Goal: Information Seeking & Learning: Check status

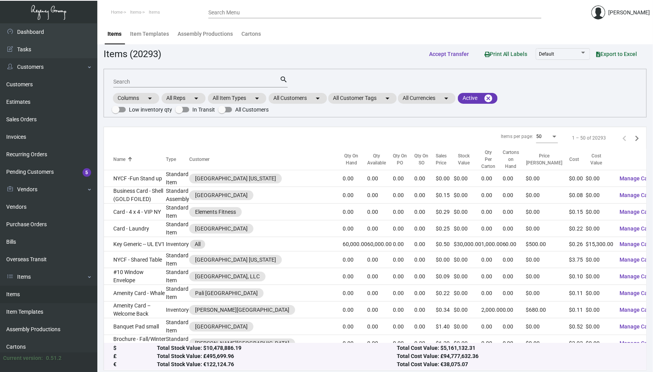
click at [162, 84] on input "Search" at bounding box center [196, 82] width 166 height 6
type input "lirica"
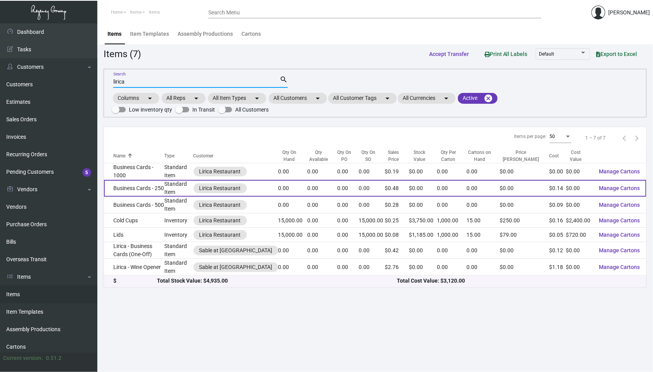
click at [193, 184] on td "Standard Item" at bounding box center [178, 188] width 29 height 17
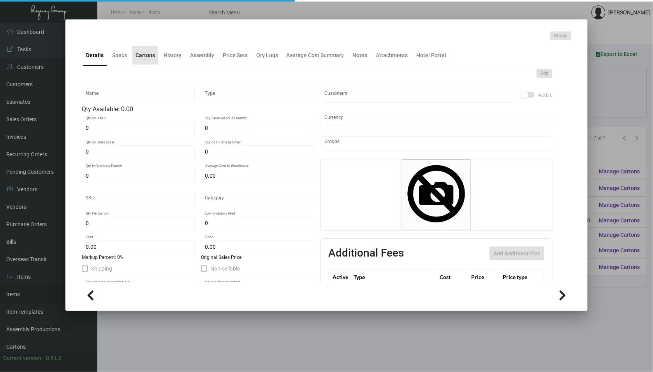
click at [157, 55] on div "Cartons" at bounding box center [145, 55] width 26 height 19
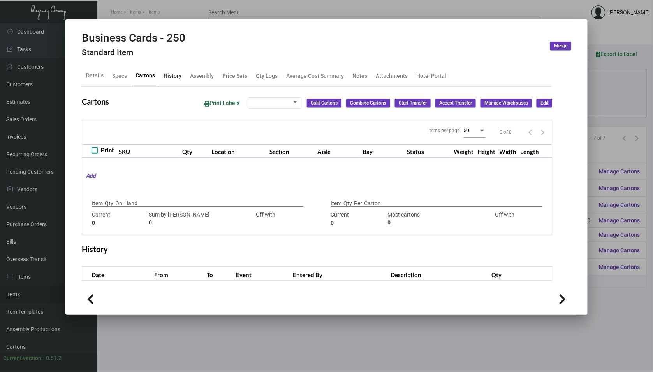
checkbox input "true"
type input "0"
click at [168, 71] on div "History" at bounding box center [172, 76] width 24 height 19
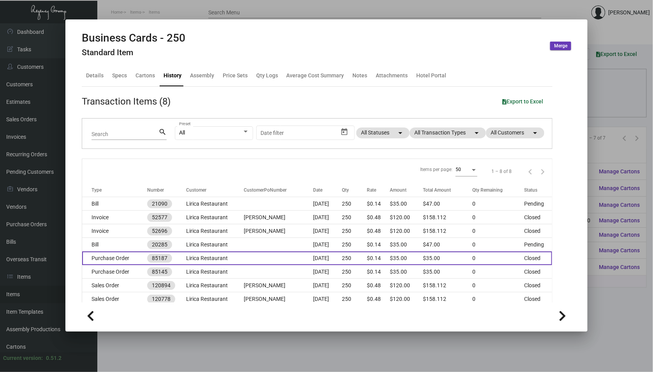
click at [193, 255] on td "Lirica Restaurant" at bounding box center [215, 259] width 58 height 14
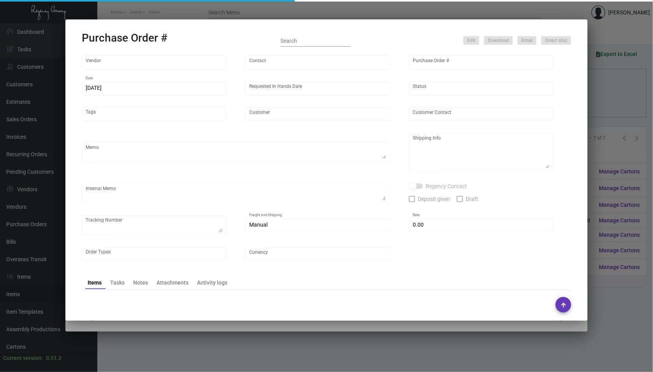
type input "BCT [US_STATE]"
type input "[PERSON_NAME]"
type input "85187"
type input "[DATE]"
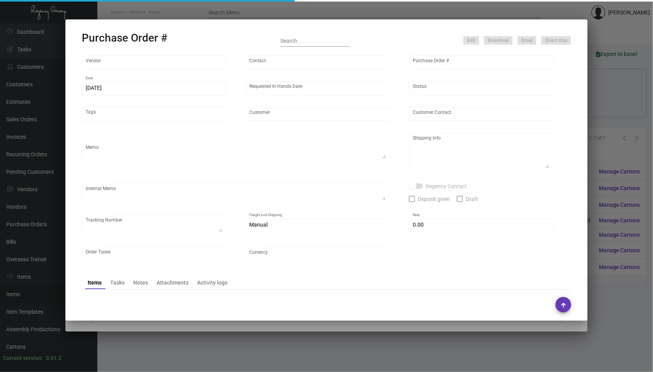
type input "Lirica Restaurant"
type input "[PERSON_NAME]"
type textarea "Lirica Restaurant [PERSON_NAME] [STREET_ADDRESS]"
type input "$ 0.00"
type input "United States Dollar $"
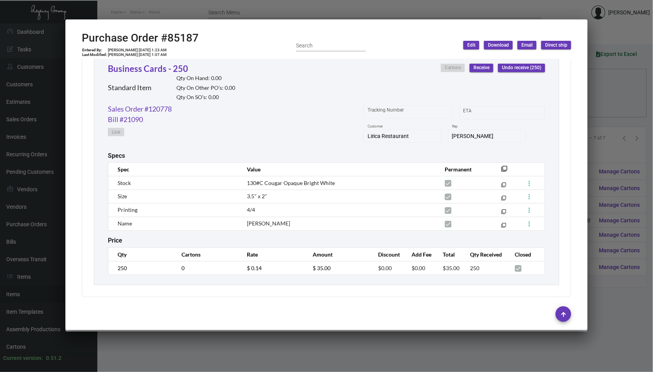
scroll to position [370, 0]
click at [190, 361] on div at bounding box center [326, 186] width 653 height 372
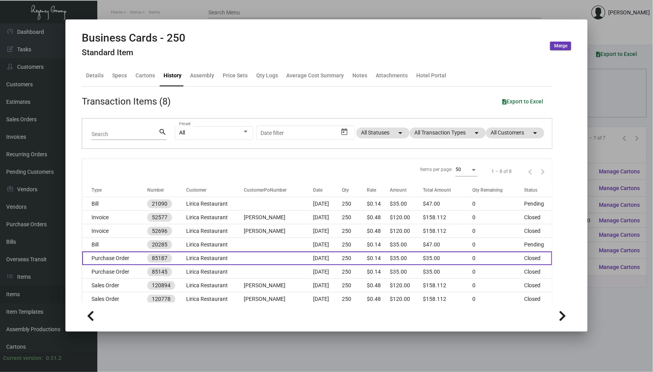
click at [218, 263] on td "Lirica Restaurant" at bounding box center [215, 259] width 58 height 14
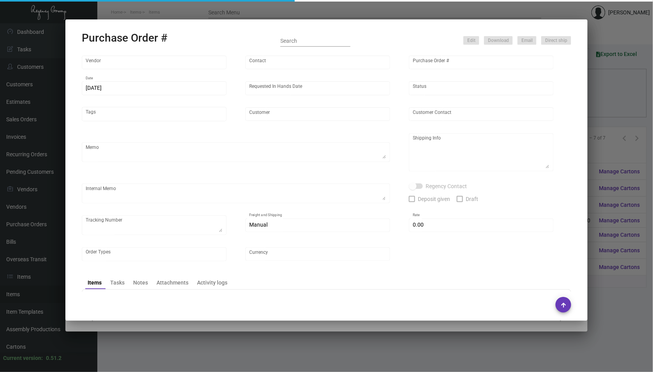
type input "BCT [US_STATE]"
type input "[PERSON_NAME]"
type input "85187"
type input "[DATE]"
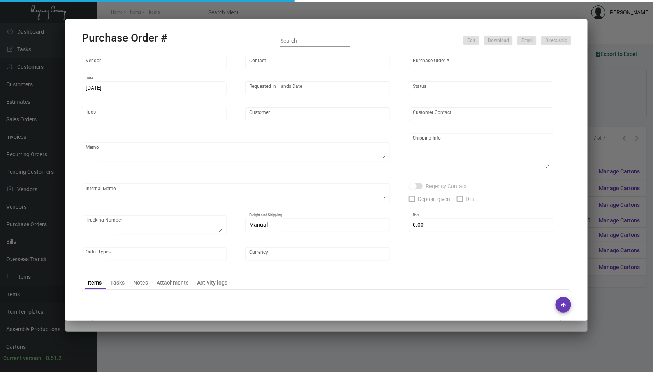
type input "Lirica Restaurant"
type input "[PERSON_NAME]"
type textarea "Lirica Restaurant [PERSON_NAME] [STREET_ADDRESS]"
type input "$ 0.00"
type input "United States Dollar $"
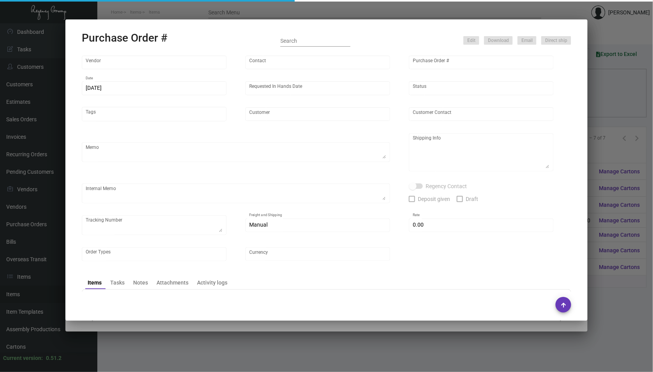
type input "$ 0.14"
type input "$ 35.00"
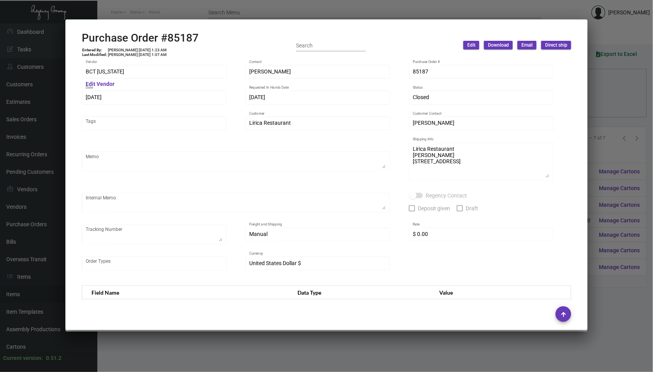
scroll to position [0, 0]
click at [206, 342] on div at bounding box center [326, 186] width 653 height 372
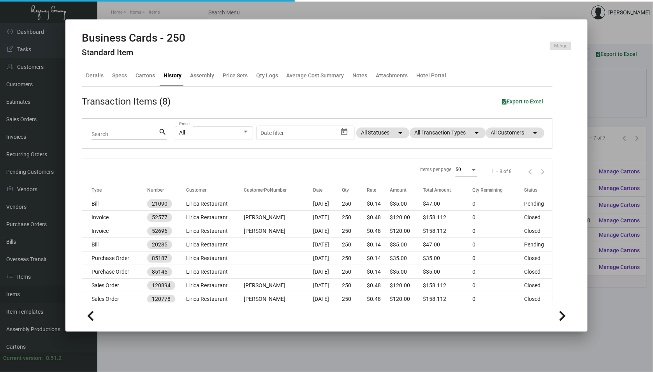
click at [206, 342] on div at bounding box center [326, 186] width 653 height 372
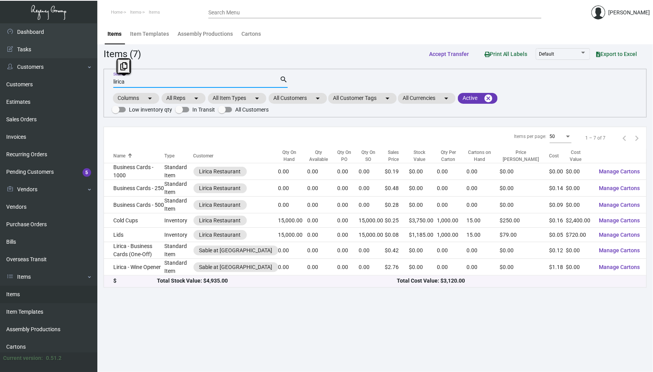
drag, startPoint x: 137, startPoint y: 84, endPoint x: 111, endPoint y: 84, distance: 26.1
click at [111, 84] on div "lirica Search search Columns arrow_drop_down All Reps arrow_drop_down All Item …" at bounding box center [375, 93] width 543 height 49
paste input "106955"
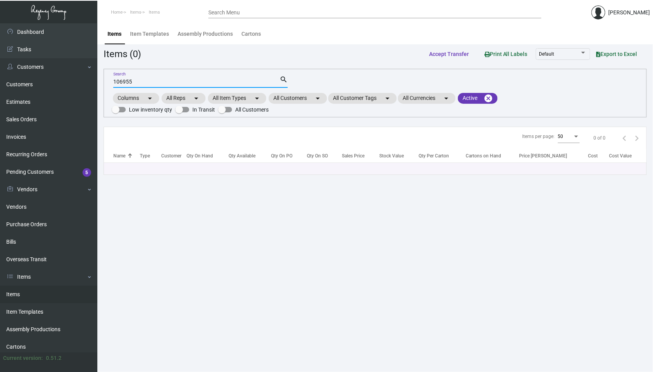
type input "106955"
click at [38, 218] on link "Purchase Orders" at bounding box center [48, 225] width 97 height 18
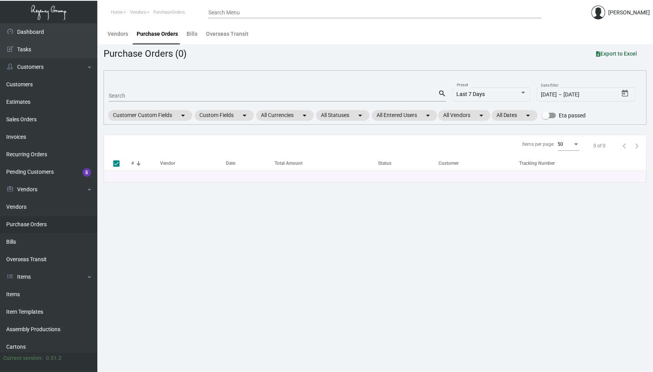
click at [142, 98] on input "Search" at bounding box center [273, 96] width 329 height 6
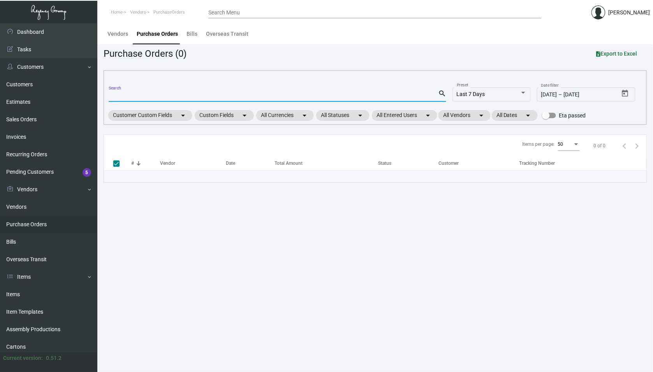
paste input "106955"
type input "106955"
checkbox input "false"
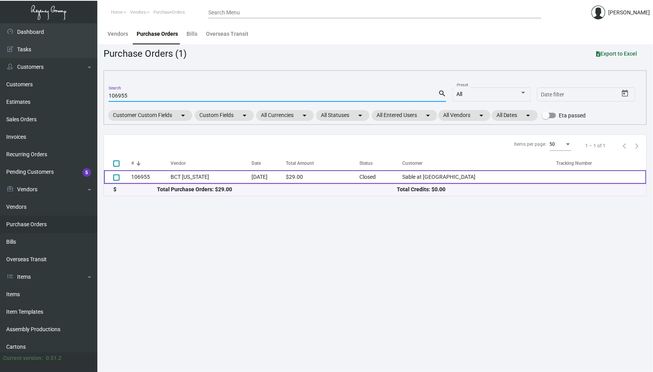
type input "106955"
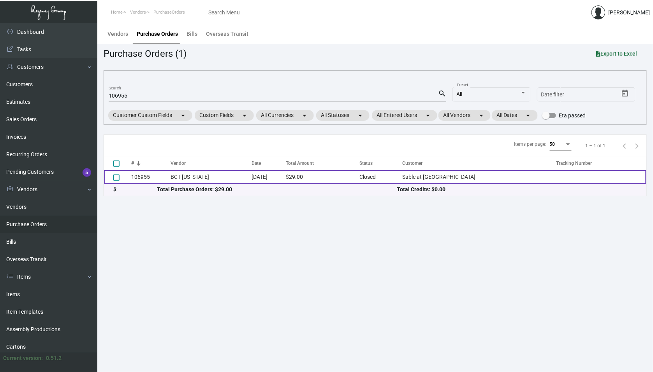
click at [164, 173] on td "106955" at bounding box center [150, 177] width 39 height 14
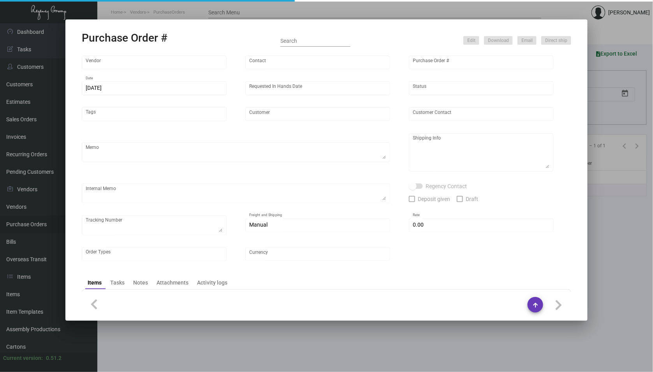
type input "BCT [US_STATE]"
type input "[PERSON_NAME]"
type input "106955"
type input "[DATE]"
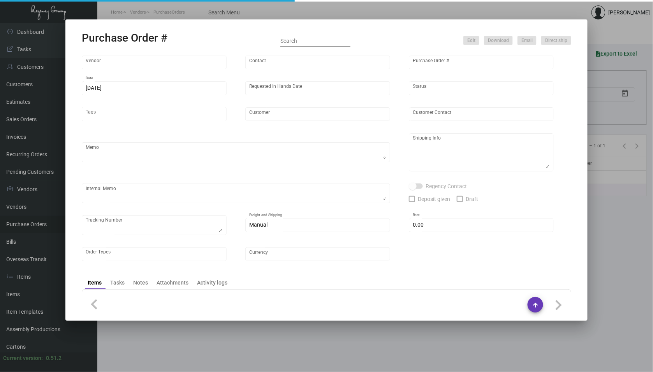
type input "Sable at [GEOGRAPHIC_DATA]"
type input "[PERSON_NAME]"
type textarea "When ready to ship, contact: [EMAIL_ADDRESS][DOMAIN_NAME] for all shipments UPS…"
type textarea "Sable at [GEOGRAPHIC_DATA] - [PERSON_NAME] [STREET_ADDRESS]"
type input "$ 0.00"
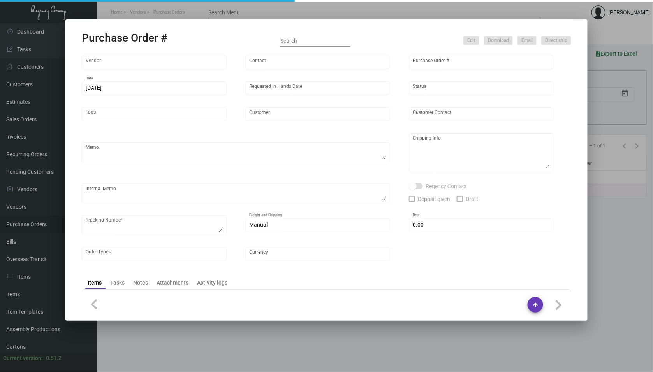
type input "United States Dollar $"
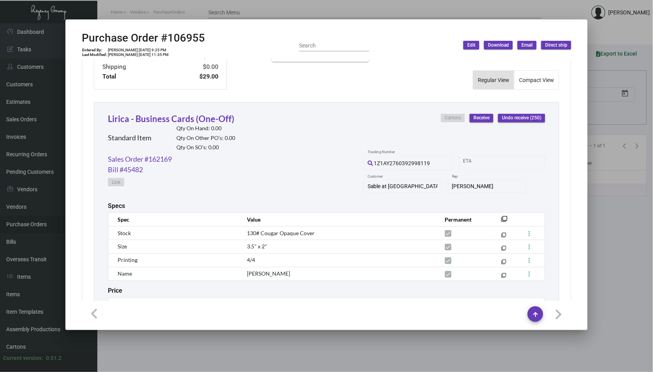
scroll to position [307, 0]
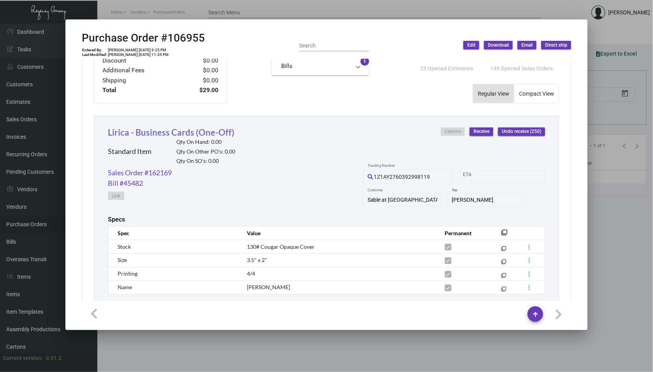
click at [184, 129] on link "Lirica - Business Cards (One-Off)" at bounding box center [171, 132] width 126 height 11
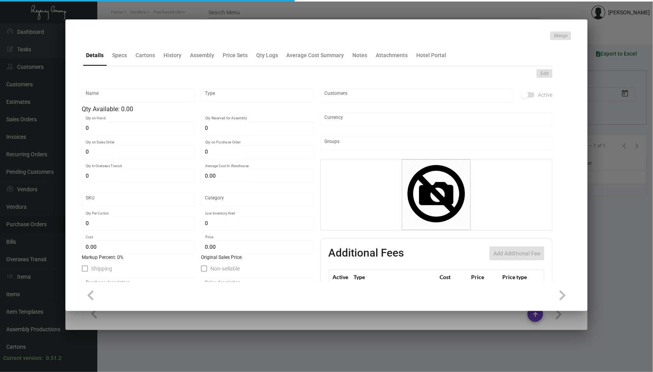
type input "Lirica - Business Cards (One-Off)"
type input "Standard Item"
type input "$ 0.00"
type input "Standard"
type input "$ 0.116"
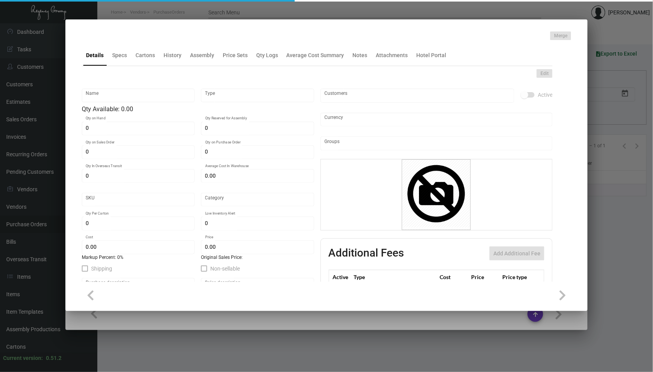
type input "$ 0.42"
checkbox input "true"
type input "United States Dollar $"
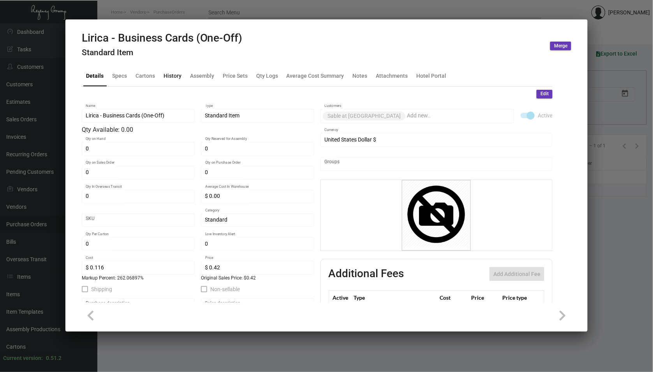
click at [166, 75] on div "History" at bounding box center [172, 76] width 18 height 8
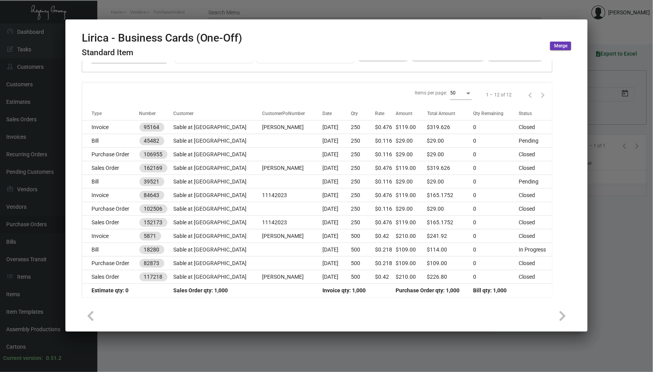
scroll to position [76, 0]
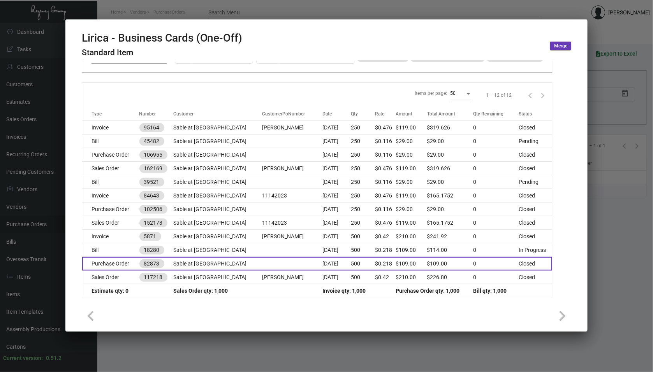
click at [172, 261] on td "82873" at bounding box center [156, 264] width 34 height 14
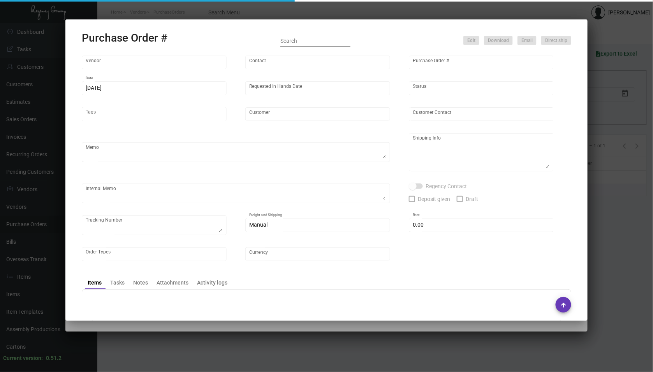
type input "Team Concept"
type input "[PERSON_NAME]"
type input "82873"
type input "[DATE]"
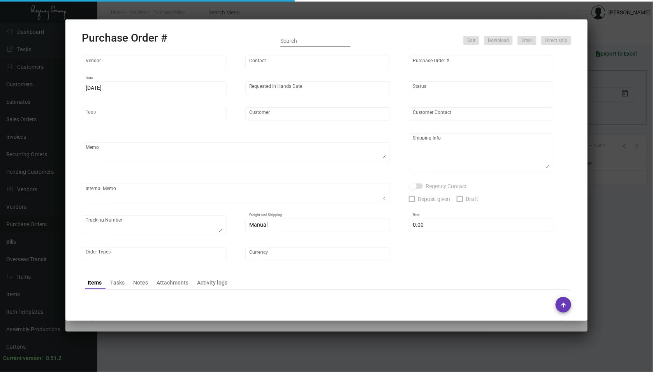
type input "Sable at [GEOGRAPHIC_DATA]"
type input "[PERSON_NAME]"
type textarea "Customer wants ASAP. Please advise ETA."
type textarea "Sable at [GEOGRAPHIC_DATA][PERSON_NAME][GEOGRAPHIC_DATA] [STREET_ADDRESS]"
type input "$ 0.00"
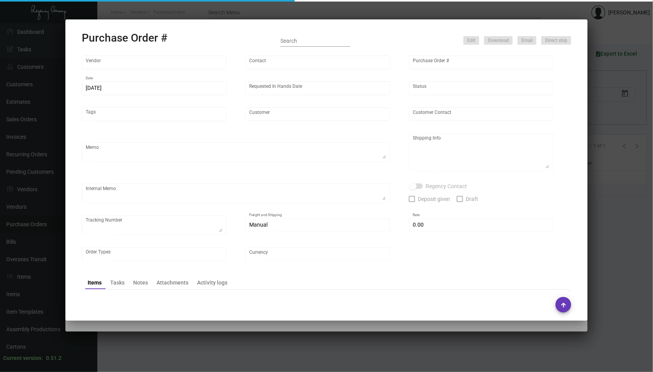
type input "United States Dollar $"
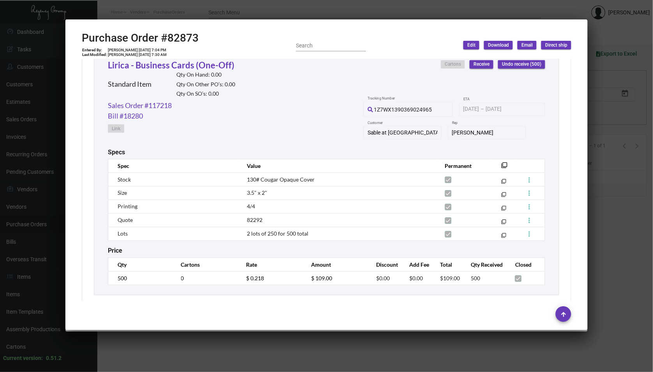
scroll to position [374, 0]
click at [177, 341] on div at bounding box center [326, 186] width 653 height 372
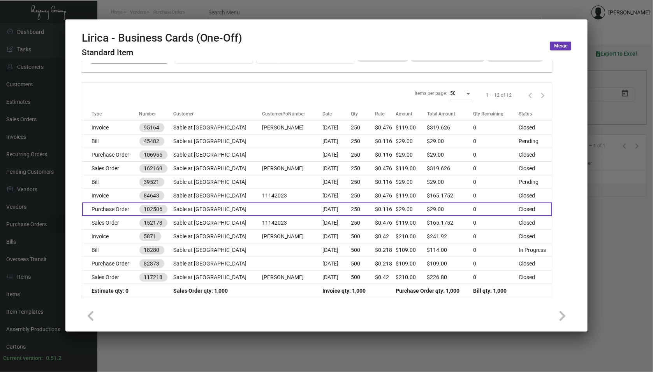
click at [262, 209] on td at bounding box center [292, 210] width 60 height 14
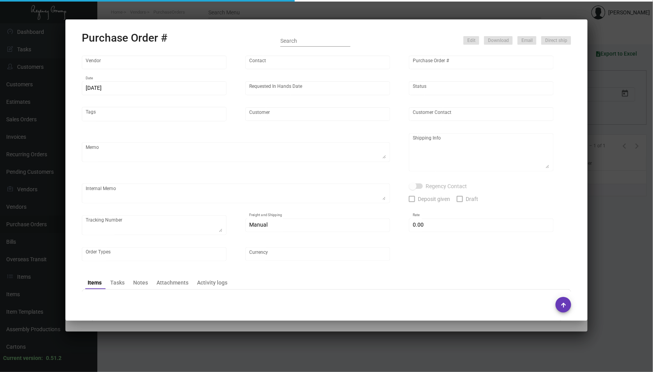
type input "BCT [US_STATE]"
type input "[PERSON_NAME]"
type input "102506"
type input "[DATE]"
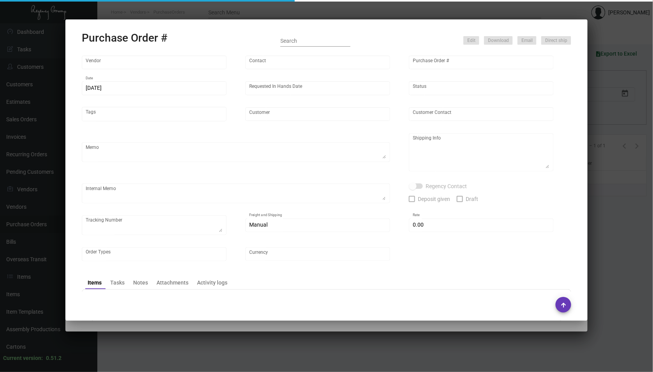
type input "Sable at [GEOGRAPHIC_DATA]"
type input "[PERSON_NAME]"
type textarea "Please rush the production of this order.When ready to ship, contact: [EMAIL_AD…"
type textarea "Sable at [GEOGRAPHIC_DATA] - [PERSON_NAME] [STREET_ADDRESS]"
type textarea "Next day ship."
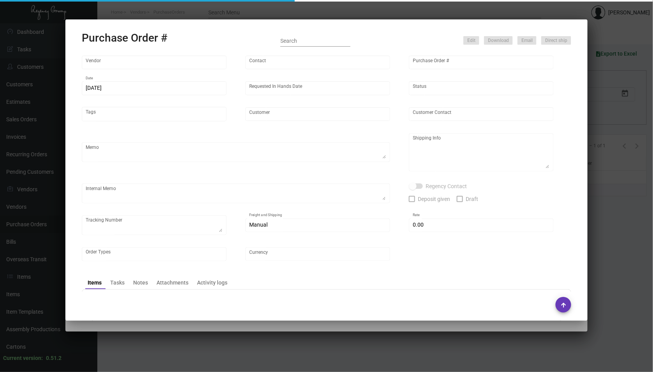
type input "$ 0.00"
type input "United States Dollar $"
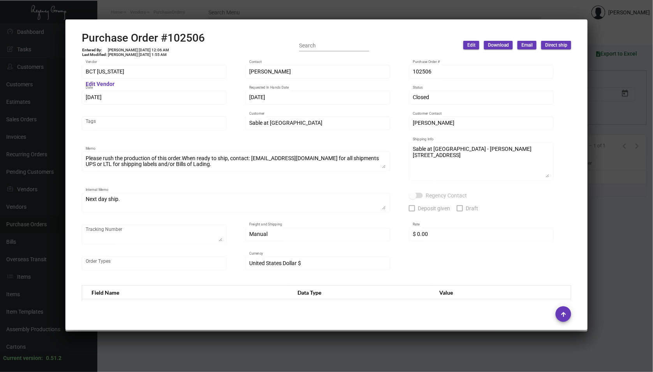
scroll to position [0, 0]
click at [223, 344] on div at bounding box center [326, 186] width 653 height 372
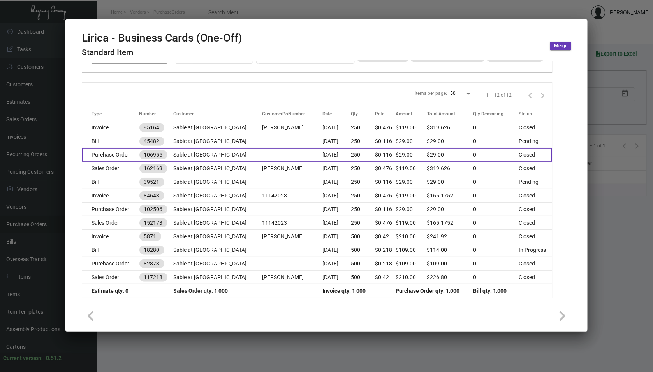
click at [205, 155] on td "Sable at [GEOGRAPHIC_DATA]" at bounding box center [217, 155] width 89 height 14
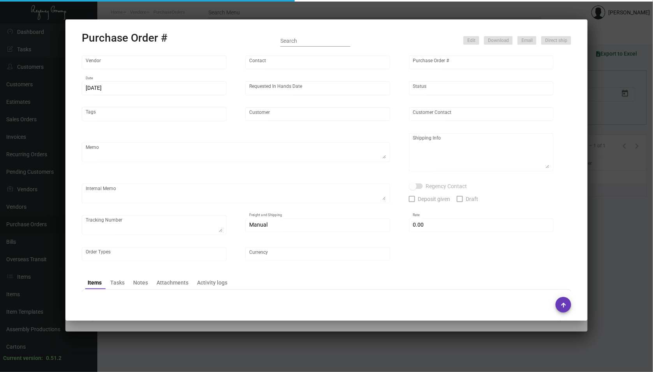
type input "BCT [US_STATE]"
type input "[PERSON_NAME]"
type input "106955"
type input "[DATE]"
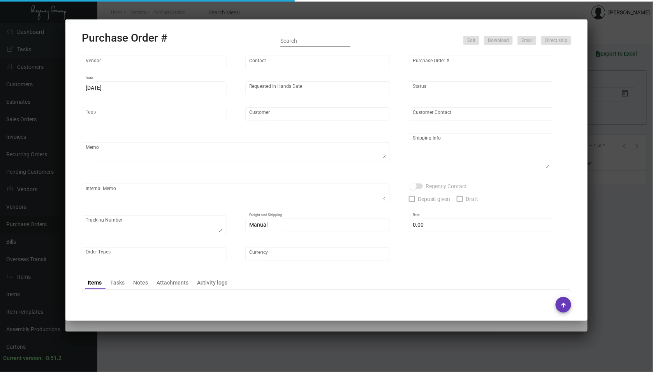
type input "Sable at [GEOGRAPHIC_DATA]"
type input "[PERSON_NAME]"
type textarea "When ready to ship, contact: [EMAIL_ADDRESS][DOMAIN_NAME] for all shipments UPS…"
type textarea "Sable at [GEOGRAPHIC_DATA] - [PERSON_NAME] [STREET_ADDRESS]"
type input "$ 0.00"
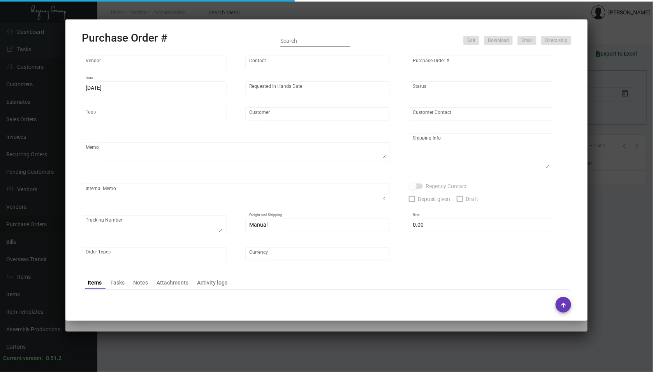
type input "United States Dollar $"
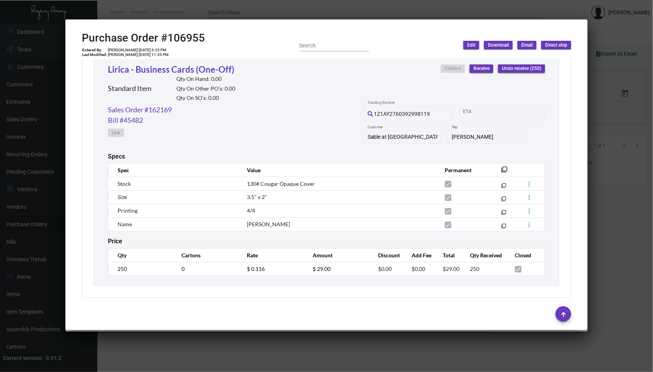
click at [212, 352] on div at bounding box center [326, 186] width 653 height 372
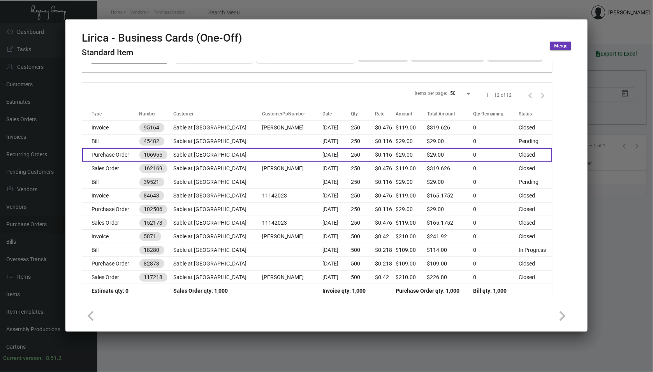
click at [194, 150] on td "Sable at [GEOGRAPHIC_DATA]" at bounding box center [217, 155] width 89 height 14
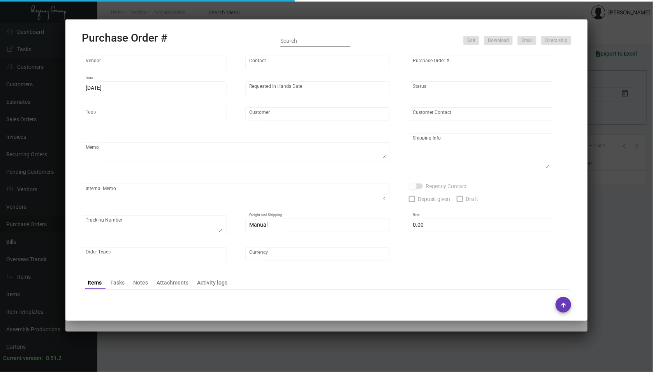
type input "BCT [US_STATE]"
type input "[PERSON_NAME]"
type input "106955"
type input "[DATE]"
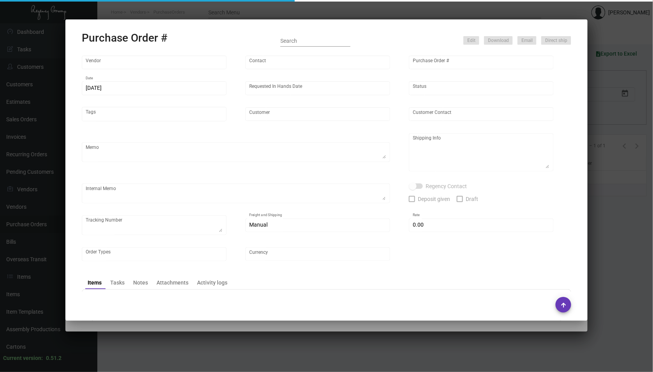
type input "Sable at [GEOGRAPHIC_DATA]"
type input "[PERSON_NAME]"
type textarea "When ready to ship, contact: [EMAIL_ADDRESS][DOMAIN_NAME] for all shipments UPS…"
type textarea "Sable at [GEOGRAPHIC_DATA] - [PERSON_NAME] [STREET_ADDRESS]"
type input "$ 0.00"
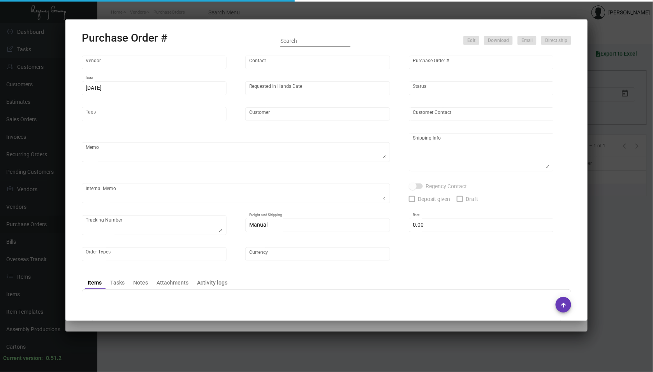
type input "United States Dollar $"
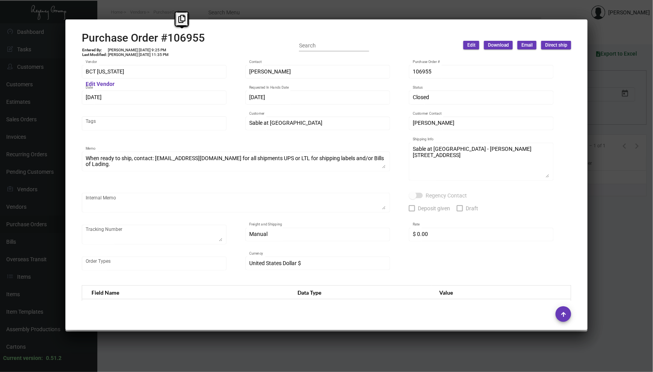
drag, startPoint x: 204, startPoint y: 37, endPoint x: 160, endPoint y: 34, distance: 44.9
click at [160, 34] on div "Purchase Order #106955 Entered By: [PERSON_NAME] [DATE] 9:25 PM Last Modified: …" at bounding box center [327, 46] width 490 height 28
copy h2 "#106955"
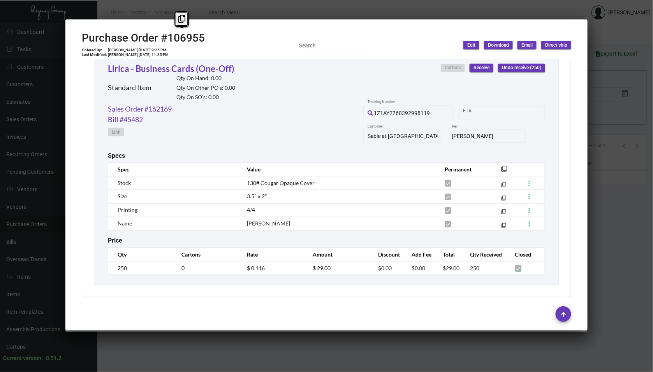
scroll to position [370, 0]
click at [300, 266] on tr "250 0 $ 0.116 $ 29.00 $0.00 $0.00 $29.00 250" at bounding box center [326, 270] width 437 height 14
click at [155, 108] on link "Sales Order #162169" at bounding box center [140, 110] width 64 height 11
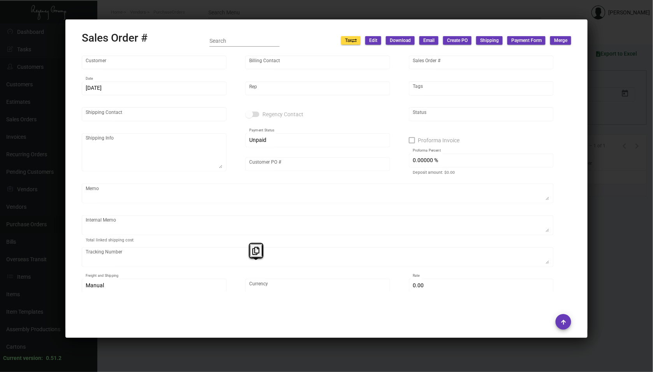
type input "Sable at [GEOGRAPHIC_DATA]"
type input "[PERSON_NAME]"
type input "162169"
type input "[DATE]"
type input "[PERSON_NAME]"
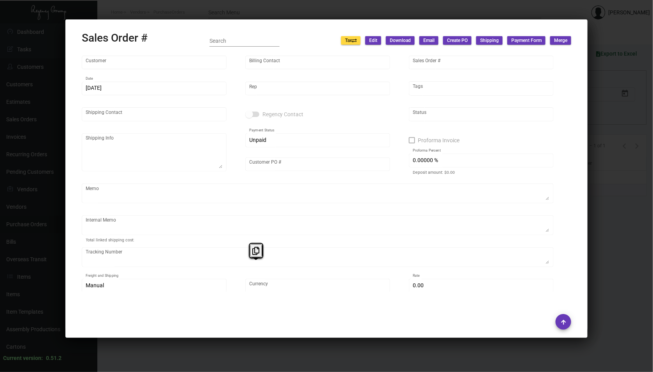
type input "[PERSON_NAME]"
type textarea "Sable at [GEOGRAPHIC_DATA] - Laurent Boisdron [STREET_ADDRESS]"
type input "[PERSON_NAME]"
type textarea "[DATE] Shipped from BCT by UPS Ground TK#1Z1AY2760392998119 Cost $11.26 [DATE] …"
type input "United States Dollar $"
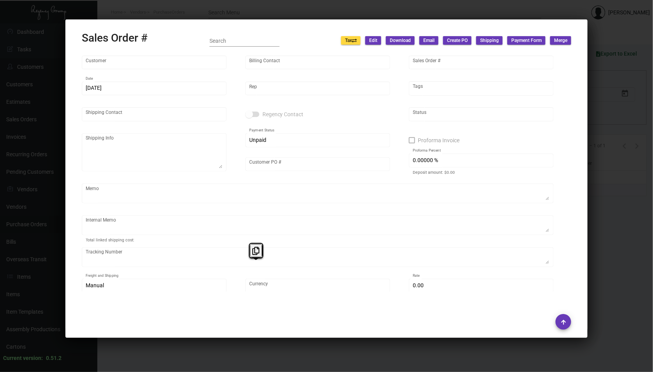
type input "$ 47.95"
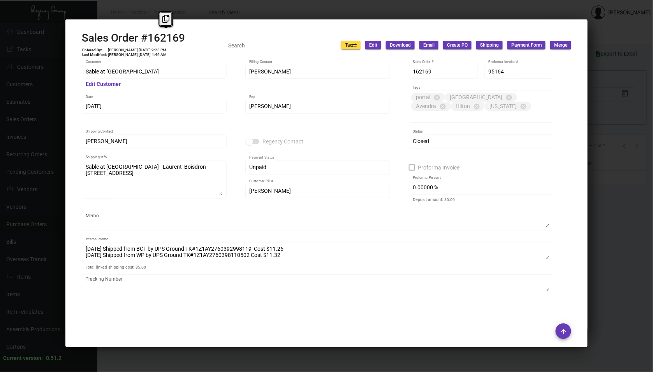
drag, startPoint x: 189, startPoint y: 35, endPoint x: 145, endPoint y: 35, distance: 44.0
click at [145, 35] on div "Sales Order #162169 Entered By: [PERSON_NAME] [DATE] 9:23 PM Last Modified: [PE…" at bounding box center [327, 46] width 490 height 28
copy h2 "162169"
click at [28, 103] on div at bounding box center [326, 186] width 653 height 372
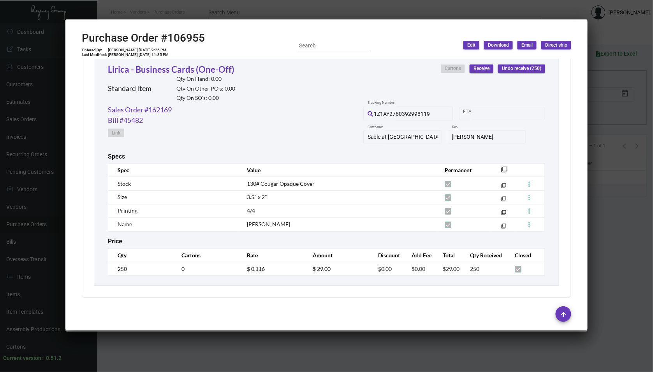
click at [39, 105] on div at bounding box center [326, 186] width 653 height 372
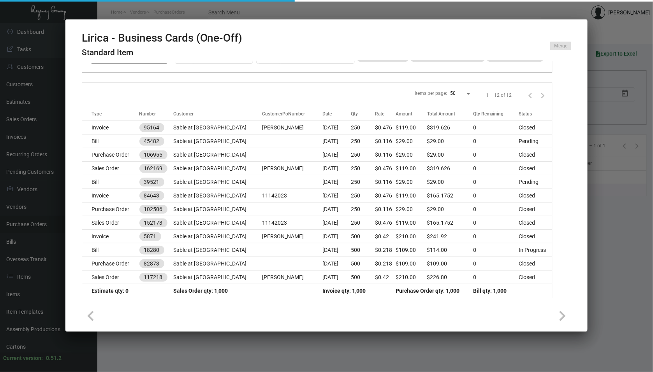
click at [39, 104] on div at bounding box center [326, 186] width 653 height 372
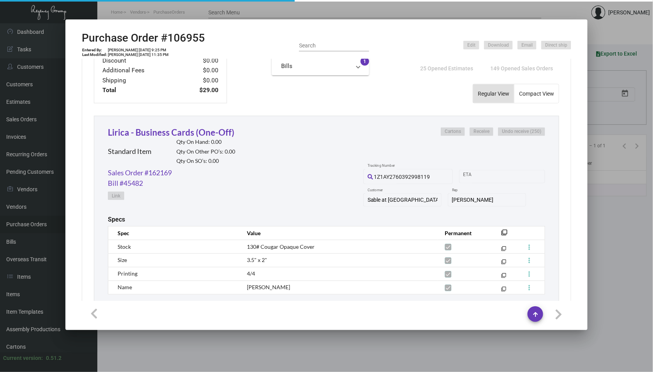
click at [622, 178] on div at bounding box center [326, 186] width 653 height 372
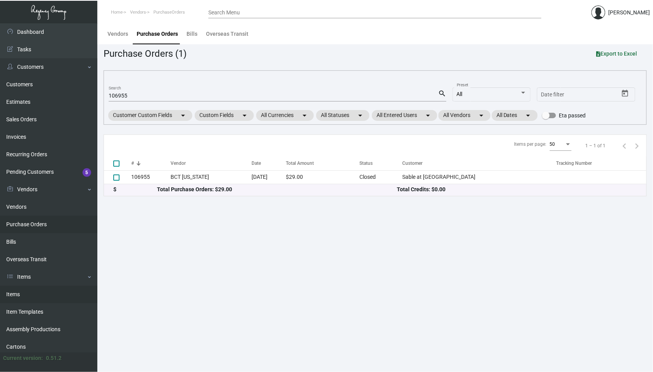
click at [34, 286] on link "Items" at bounding box center [48, 295] width 97 height 18
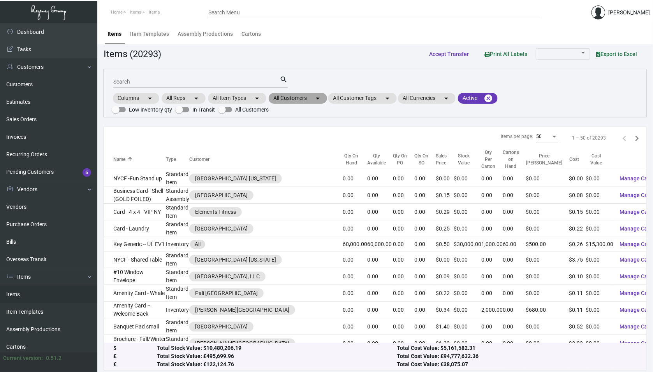
click at [304, 102] on mat-chip "All Customers arrow_drop_down" at bounding box center [298, 98] width 58 height 11
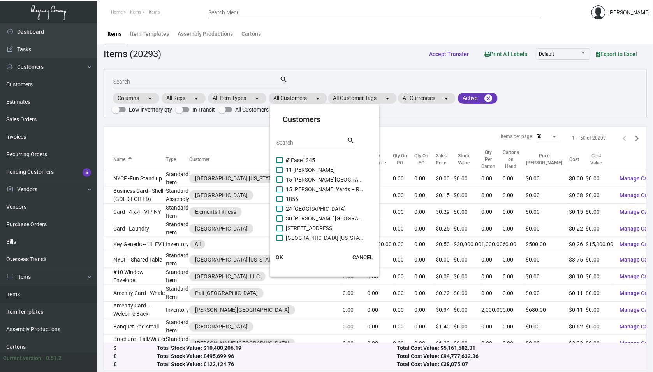
click at [292, 137] on div "Search" at bounding box center [311, 143] width 70 height 12
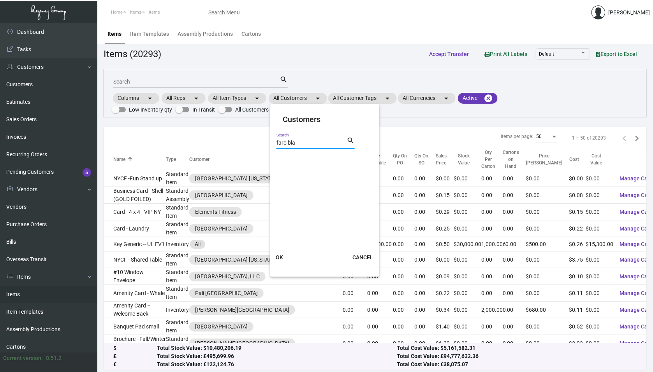
type input "faro bla"
click at [283, 162] on cdk-virtual-scroll-viewport at bounding box center [324, 199] width 97 height 86
click at [279, 159] on span at bounding box center [279, 160] width 6 height 6
click at [279, 163] on input "[GEOGRAPHIC_DATA][PERSON_NAME] ([PERSON_NAME] Hotels)" at bounding box center [279, 163] width 0 height 0
checkbox input "true"
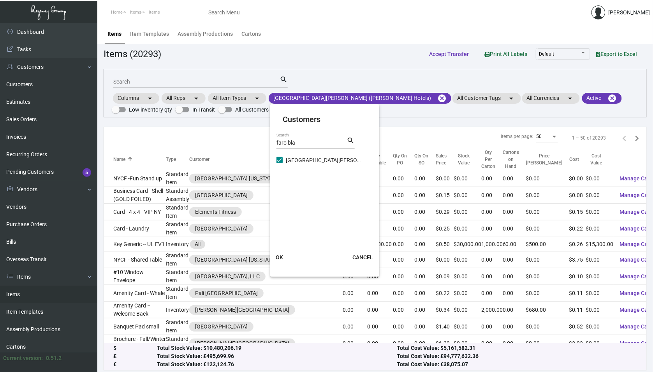
click at [278, 257] on span "OK" at bounding box center [279, 258] width 7 height 6
